Goal: Task Accomplishment & Management: Manage account settings

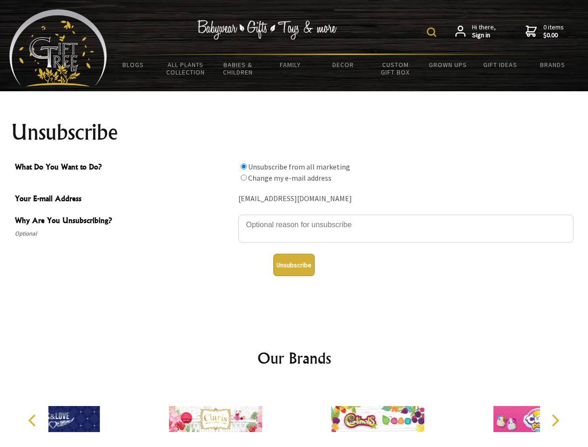
click at [433, 32] on img at bounding box center [431, 31] width 9 height 9
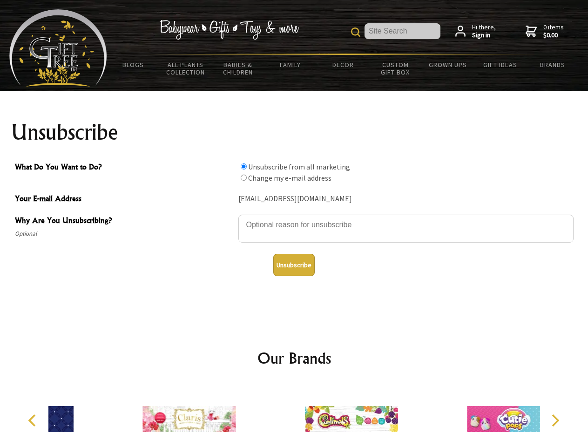
click at [294, 218] on textarea "Why Are You Unsubscribing?" at bounding box center [405, 228] width 335 height 28
click at [243, 166] on input "What Do You Want to Do?" at bounding box center [244, 166] width 6 height 6
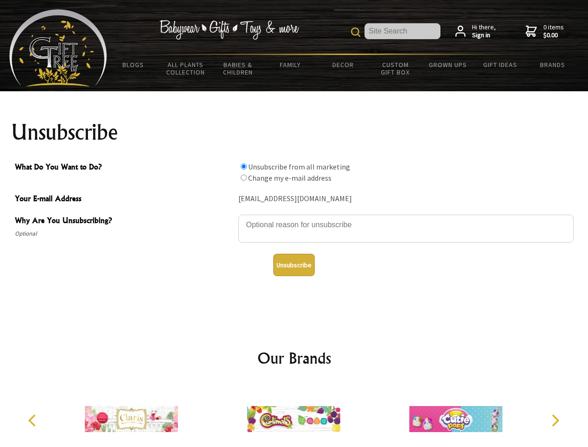
click at [243, 177] on input "What Do You Want to Do?" at bounding box center [244, 177] width 6 height 6
radio input "true"
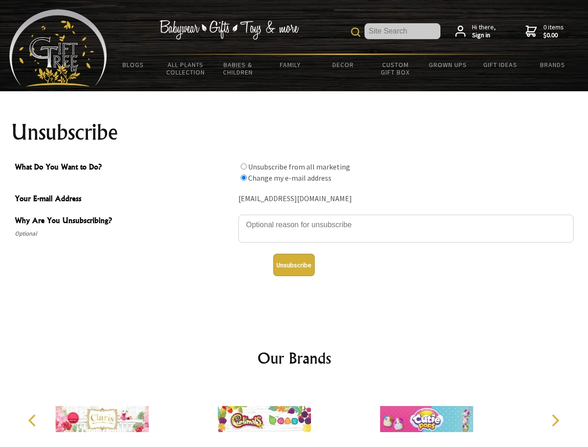
click at [294, 265] on button "Unsubscribe" at bounding box center [293, 265] width 41 height 22
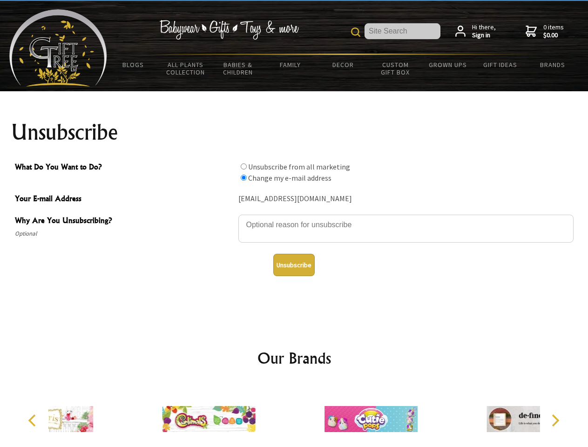
click at [294, 415] on div at bounding box center [371, 420] width 162 height 73
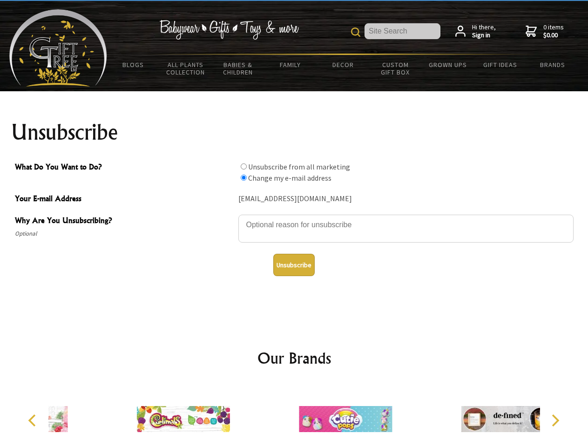
click at [33, 420] on icon "Previous" at bounding box center [33, 420] width 12 height 12
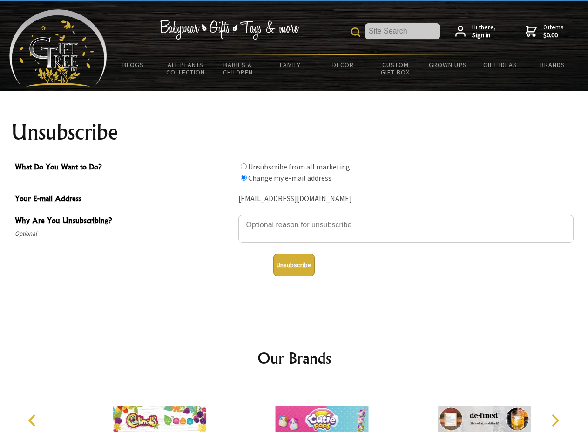
click at [555, 420] on icon "Next" at bounding box center [554, 420] width 12 height 12
